Goal: Transaction & Acquisition: Book appointment/travel/reservation

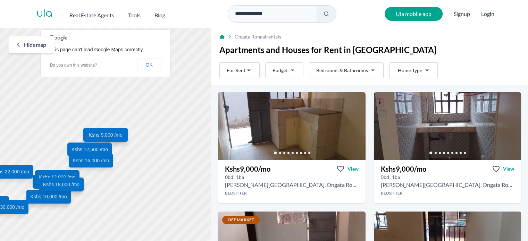
scroll to position [21, 0]
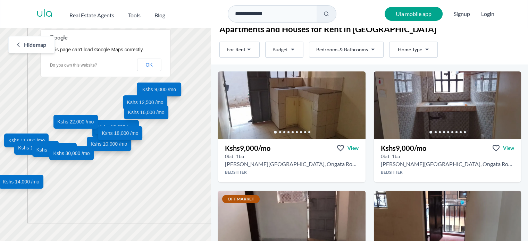
drag, startPoint x: 92, startPoint y: 189, endPoint x: 158, endPoint y: 141, distance: 81.8
click at [158, 141] on div "Kshs 9,000 /mo Kshs 9,000 /mo Kshs 8,000 /mo Kshs 11,000 /mo Kshs 12,500 /mo Ks…" at bounding box center [105, 135] width 211 height 215
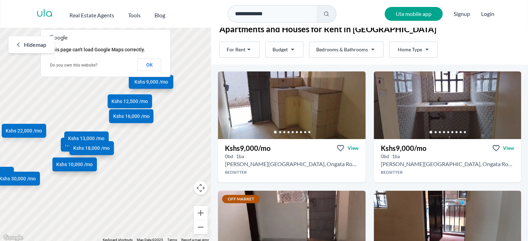
drag, startPoint x: 122, startPoint y: 131, endPoint x: 103, endPoint y: 158, distance: 33.4
click at [103, 158] on div "Kshs 9,000 /mo Kshs 9,000 /mo Kshs 8,000 /mo Kshs 11,000 /mo Kshs 12,500 /mo Ks…" at bounding box center [105, 135] width 211 height 215
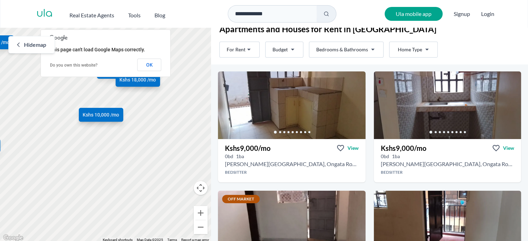
drag, startPoint x: 122, startPoint y: 166, endPoint x: 197, endPoint y: 91, distance: 106.3
click at [197, 91] on div "Kshs 9,000 /mo Kshs 9,000 /mo Kshs 8,000 /mo Kshs 11,000 /mo Kshs 12,500 /mo Ks…" at bounding box center [105, 135] width 211 height 215
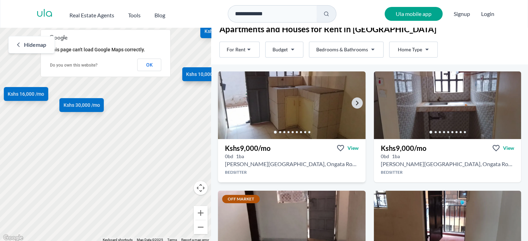
drag, startPoint x: 121, startPoint y: 127, endPoint x: 244, endPoint y: 77, distance: 133.1
click at [244, 77] on div "Rent For Rent Budget Bedrooms & Bathrooms Type Home Type Rent For Rent Budget T…" at bounding box center [264, 135] width 528 height 215
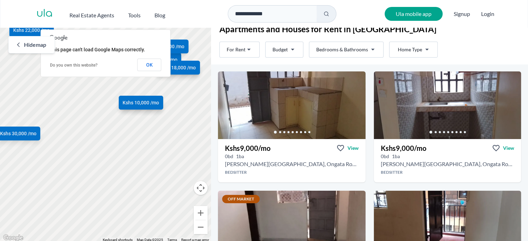
drag, startPoint x: 130, startPoint y: 126, endPoint x: 87, endPoint y: 155, distance: 51.7
click at [87, 155] on div "Kshs 9,000 /mo Kshs 9,000 /mo Kshs 8,000 /mo Kshs 11,000 /mo Kshs 12,500 /mo Ks…" at bounding box center [105, 135] width 211 height 215
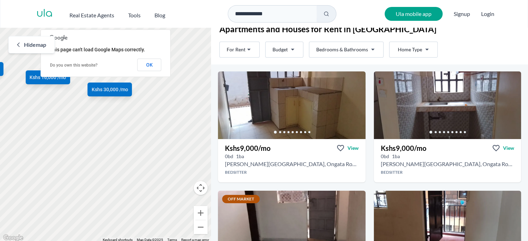
drag, startPoint x: 74, startPoint y: 161, endPoint x: 185, endPoint y: 107, distance: 123.3
click at [185, 107] on div "Kshs 9,000 /mo Kshs 9,000 /mo Kshs 8,000 /mo Kshs 11,000 /mo Kshs 12,500 /mo Ks…" at bounding box center [105, 135] width 211 height 215
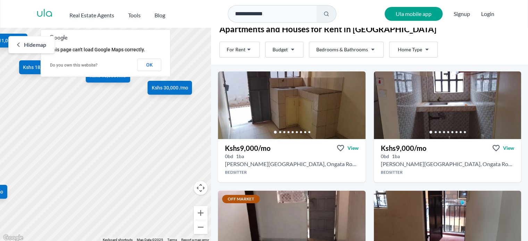
drag, startPoint x: 103, startPoint y: 119, endPoint x: 172, endPoint y: 117, distance: 69.1
click at [172, 117] on div "Kshs 9,000 /mo Kshs 9,000 /mo Kshs 8,000 /mo Kshs 11,000 /mo Kshs 12,500 /mo Ks…" at bounding box center [105, 135] width 211 height 215
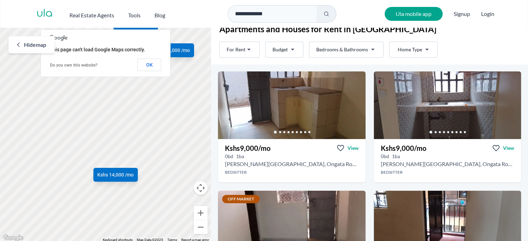
drag, startPoint x: 68, startPoint y: 131, endPoint x: 211, endPoint y: 110, distance: 143.8
click at [211, 110] on div "Kshs 9,000 /mo Kshs 9,000 /mo Kshs 8,000 /mo Kshs 11,000 /mo Kshs 12,500 /mo Ks…" at bounding box center [105, 135] width 211 height 215
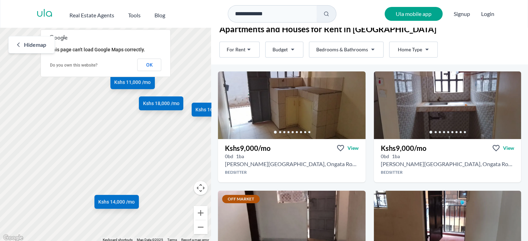
drag, startPoint x: 141, startPoint y: 149, endPoint x: 136, endPoint y: 191, distance: 42.2
click at [136, 191] on div "Kshs 9,000 /mo Kshs 9,000 /mo Kshs 8,000 /mo Kshs 11,000 /mo Kshs 12,500 /mo Ks…" at bounding box center [105, 135] width 211 height 215
click at [159, 105] on span "Kshs 18,000 /mo" at bounding box center [161, 103] width 38 height 7
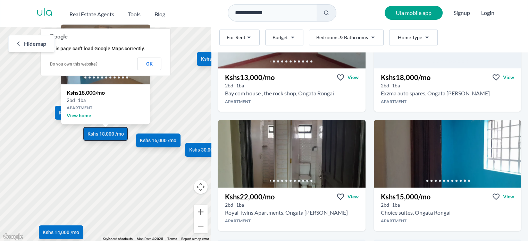
scroll to position [689, 0]
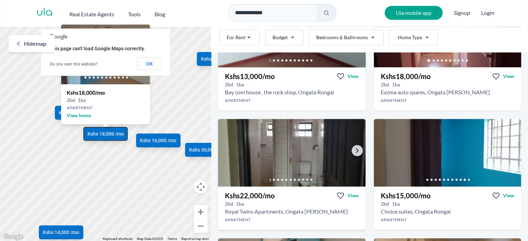
click at [281, 143] on img at bounding box center [292, 152] width 155 height 71
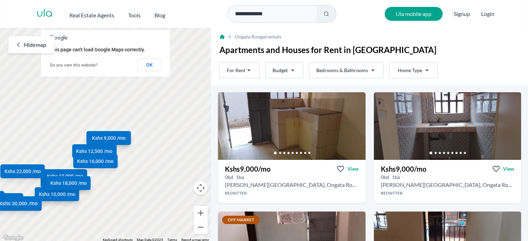
click at [20, 207] on span "Kshs 30,000 /mo" at bounding box center [18, 203] width 38 height 7
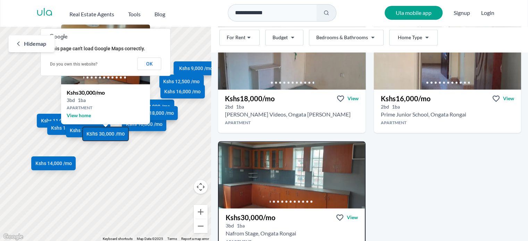
scroll to position [1036, 0]
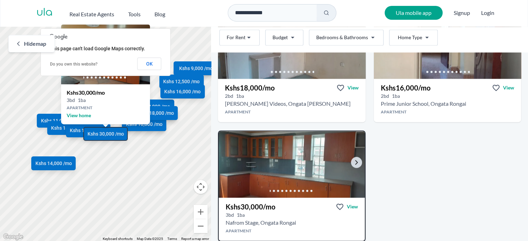
click at [285, 165] on img at bounding box center [291, 165] width 153 height 70
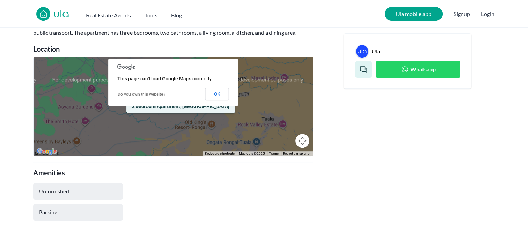
scroll to position [299, 0]
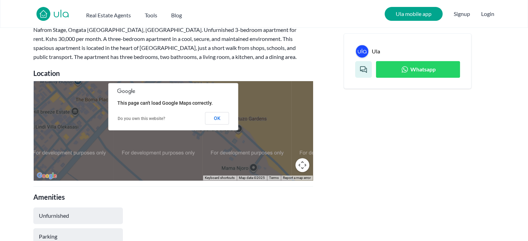
click at [217, 133] on div "3 bedroom Apartment, [GEOGRAPHIC_DATA]" at bounding box center [173, 130] width 279 height 99
click at [219, 118] on button "OK" at bounding box center [217, 118] width 24 height 13
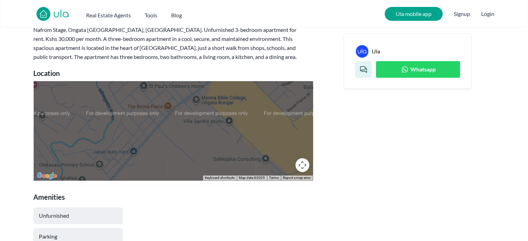
click at [219, 118] on div "3 bedroom Apartment, [GEOGRAPHIC_DATA]" at bounding box center [173, 130] width 279 height 99
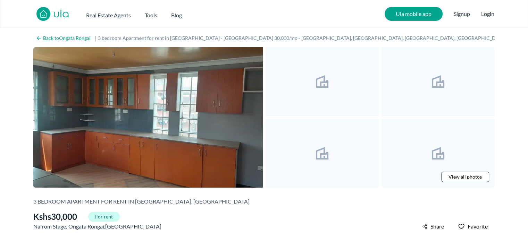
scroll to position [0, 0]
